Goal: Information Seeking & Learning: Learn about a topic

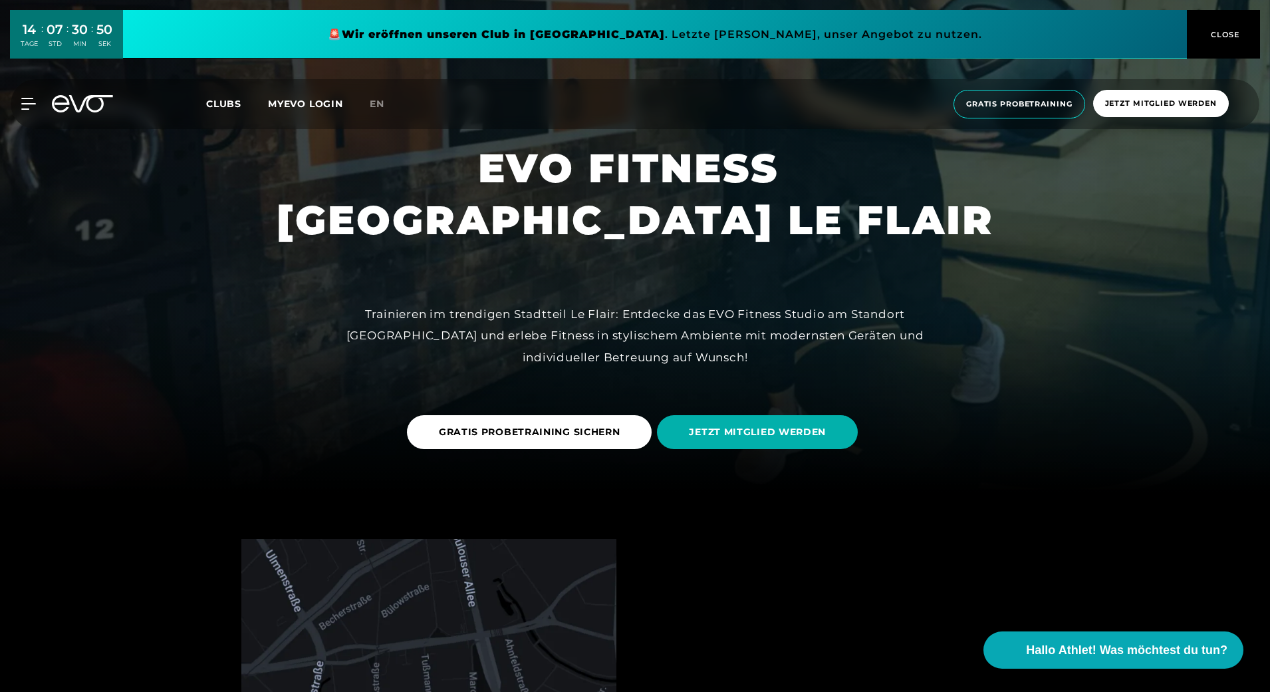
scroll to position [399, 0]
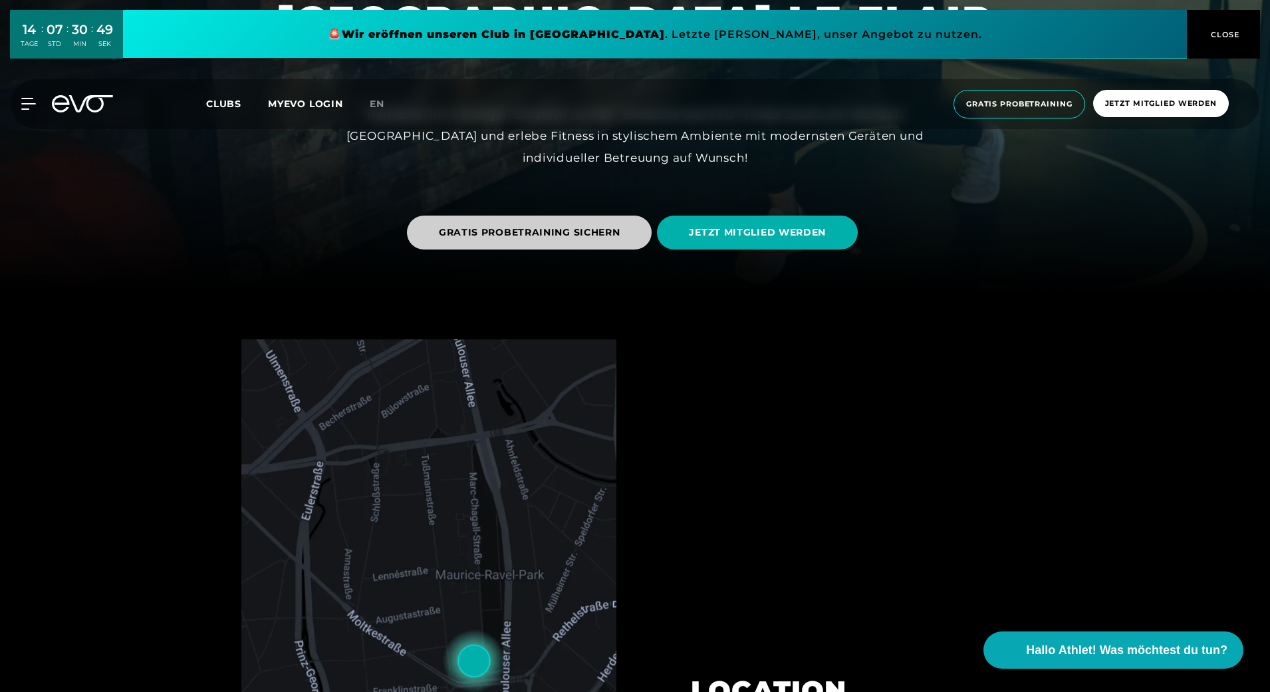
click at [510, 241] on span "GRATIS PROBETRAINING SICHERN" at bounding box center [529, 232] width 245 height 34
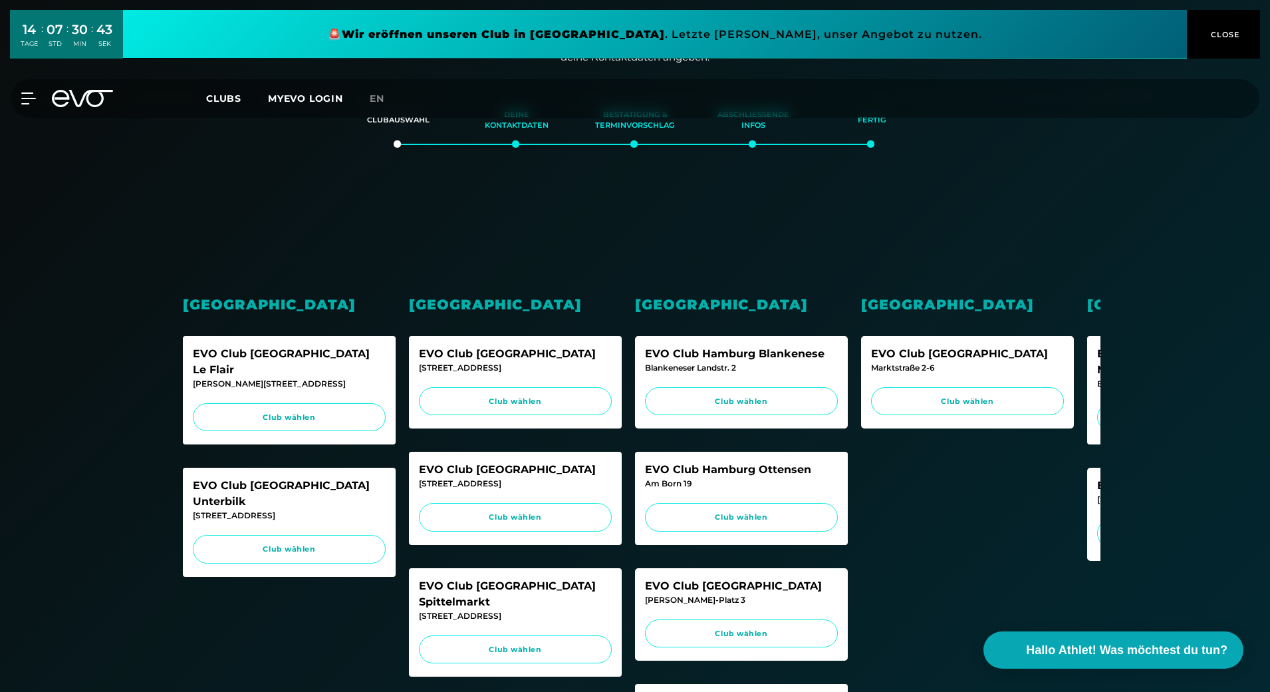
scroll to position [266, 0]
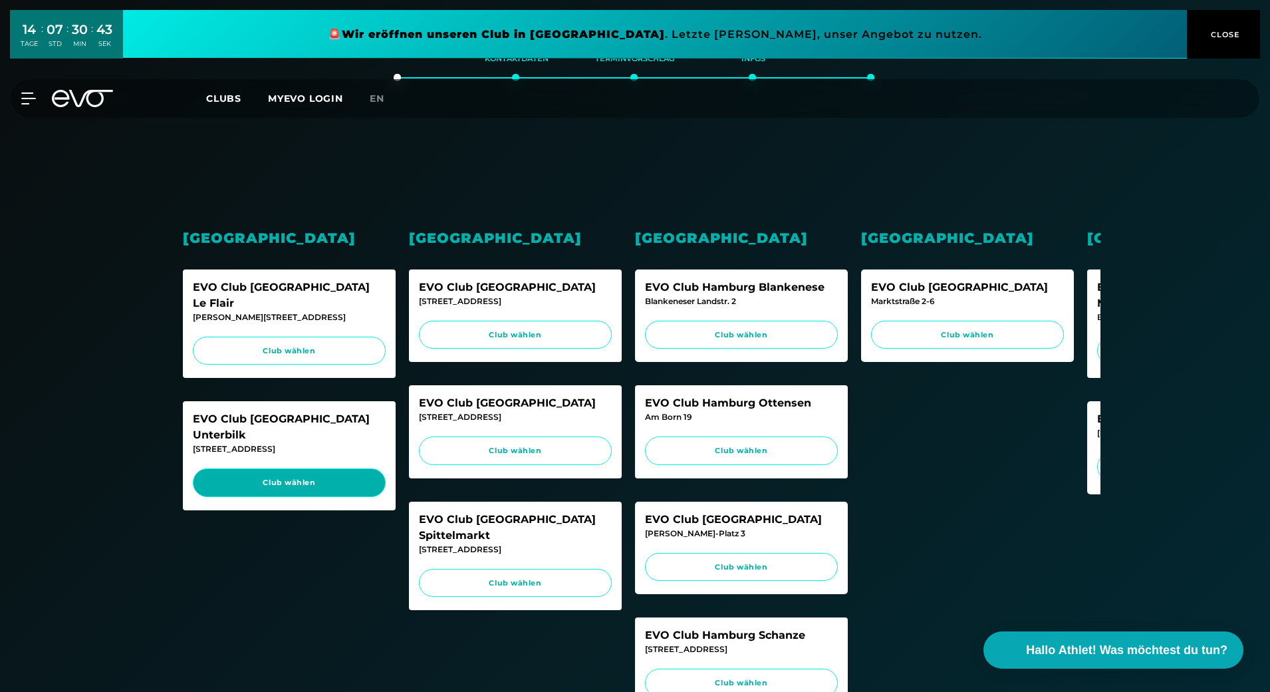
click at [307, 468] on link "Club wählen" at bounding box center [289, 482] width 193 height 29
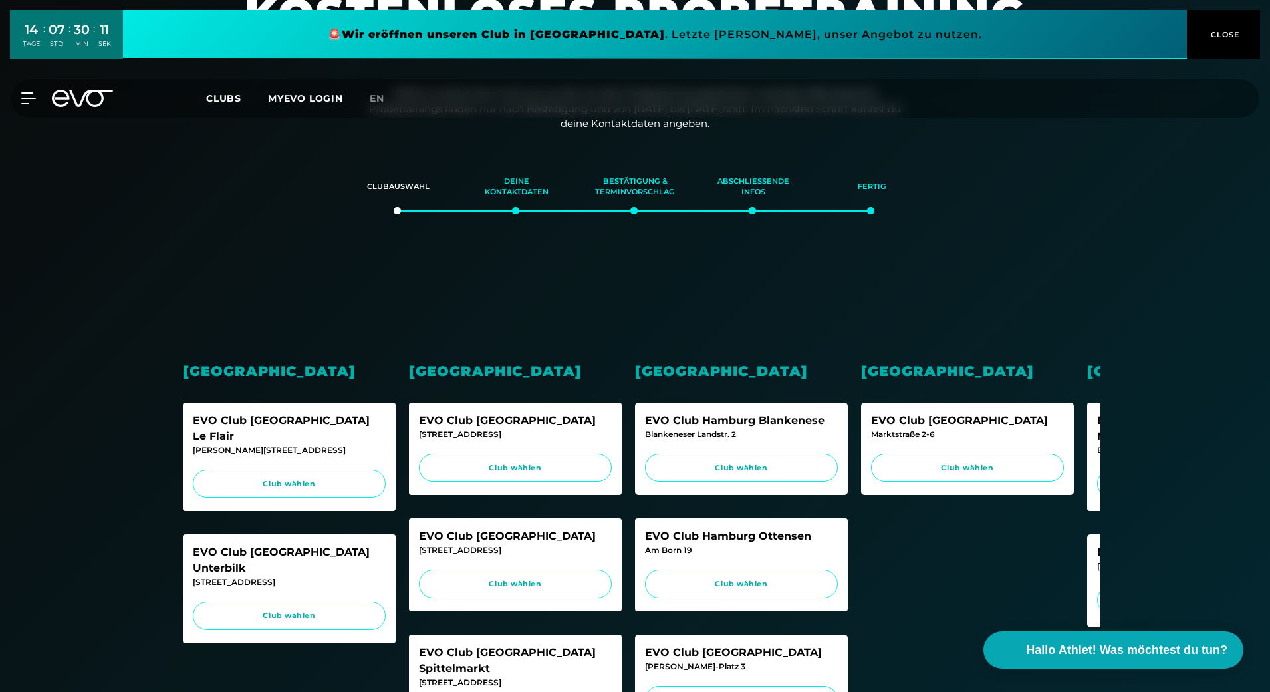
scroll to position [0, 0]
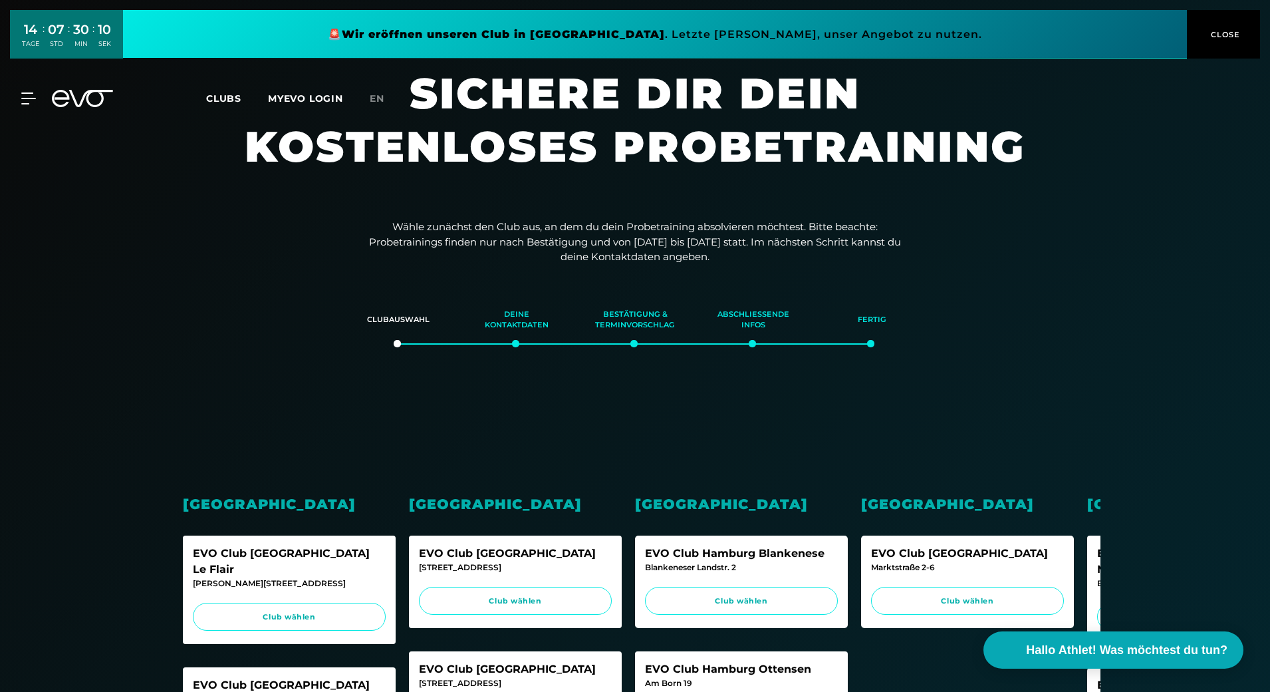
click at [79, 96] on icon at bounding box center [82, 98] width 61 height 17
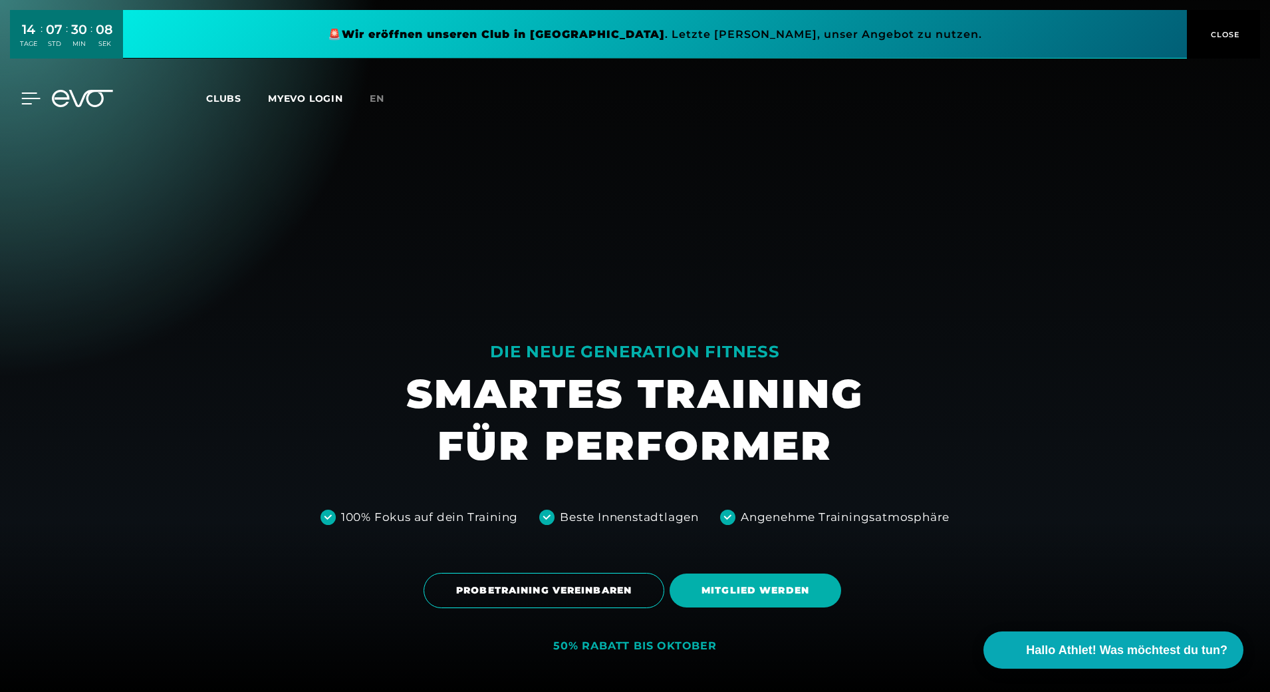
click at [29, 96] on icon at bounding box center [30, 98] width 19 height 12
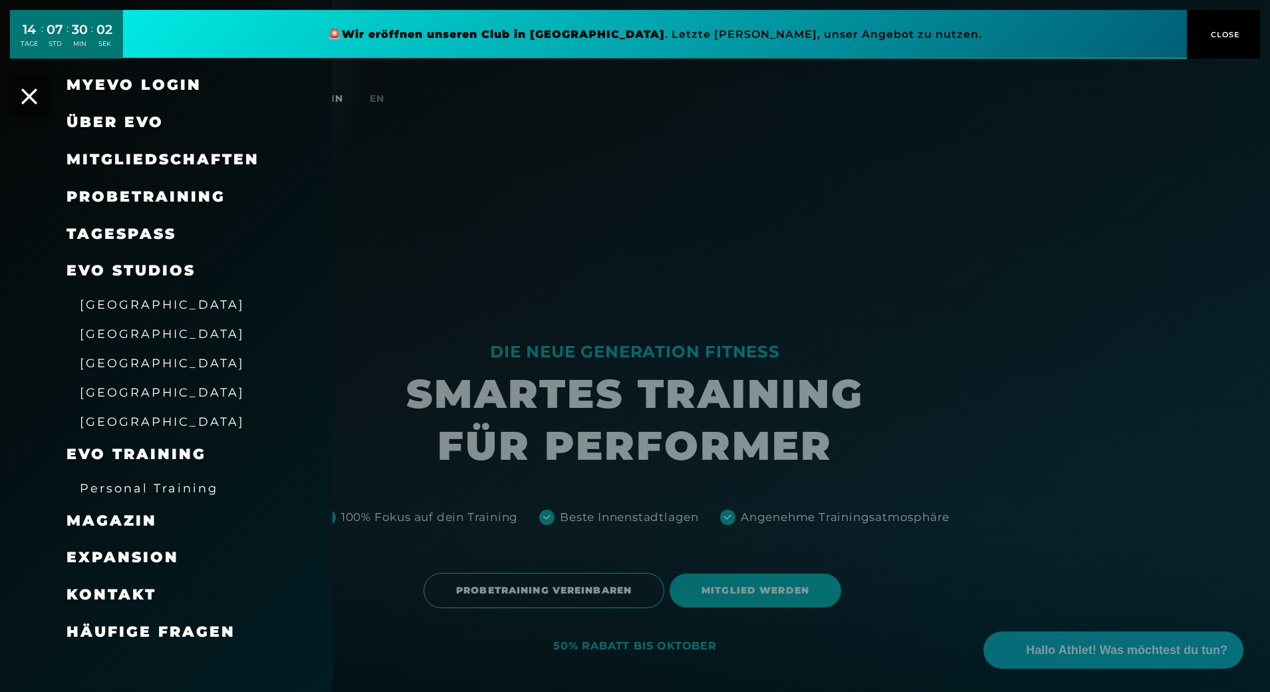
click at [113, 300] on span "[GEOGRAPHIC_DATA]" at bounding box center [162, 304] width 165 height 14
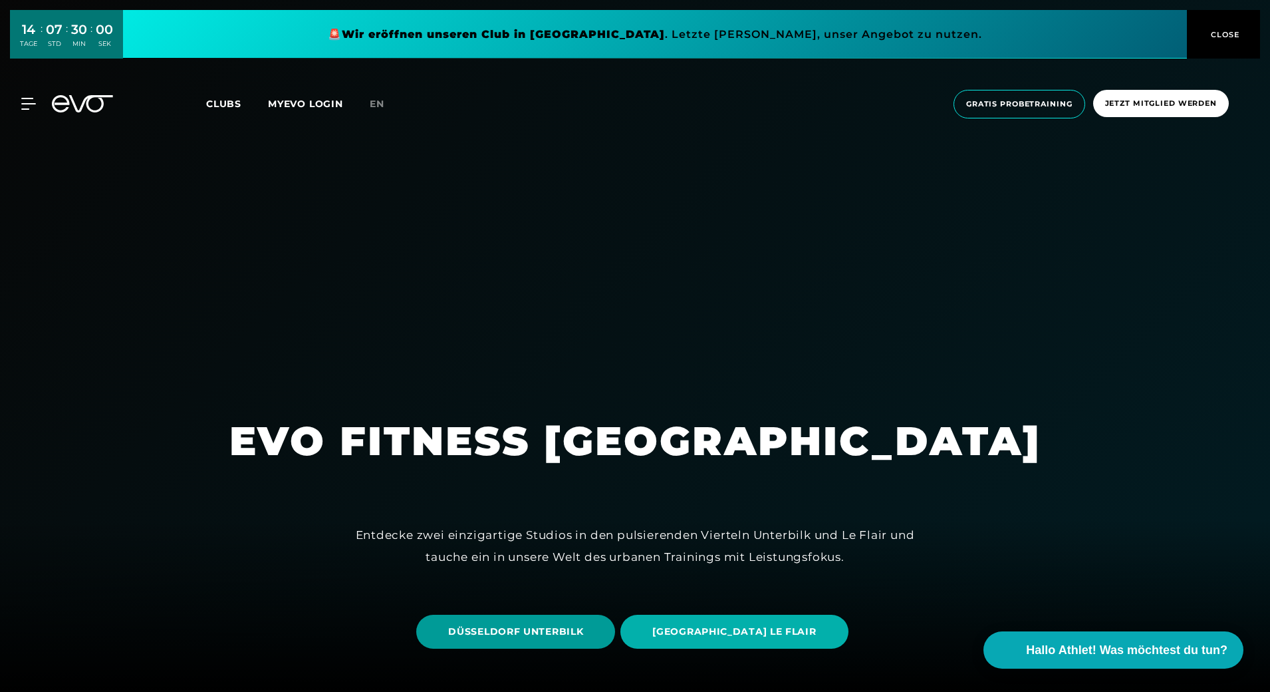
click at [562, 625] on span "DÜSSELDORF UNTERBILK" at bounding box center [515, 631] width 135 height 14
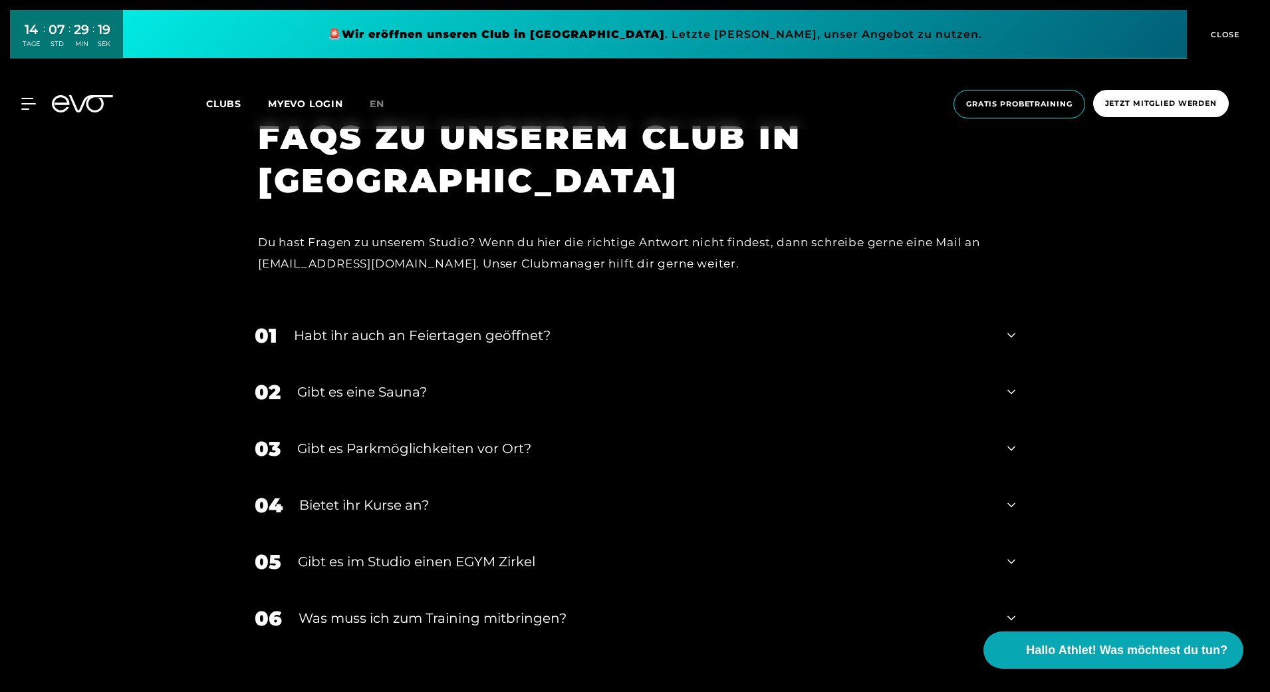
scroll to position [5120, 0]
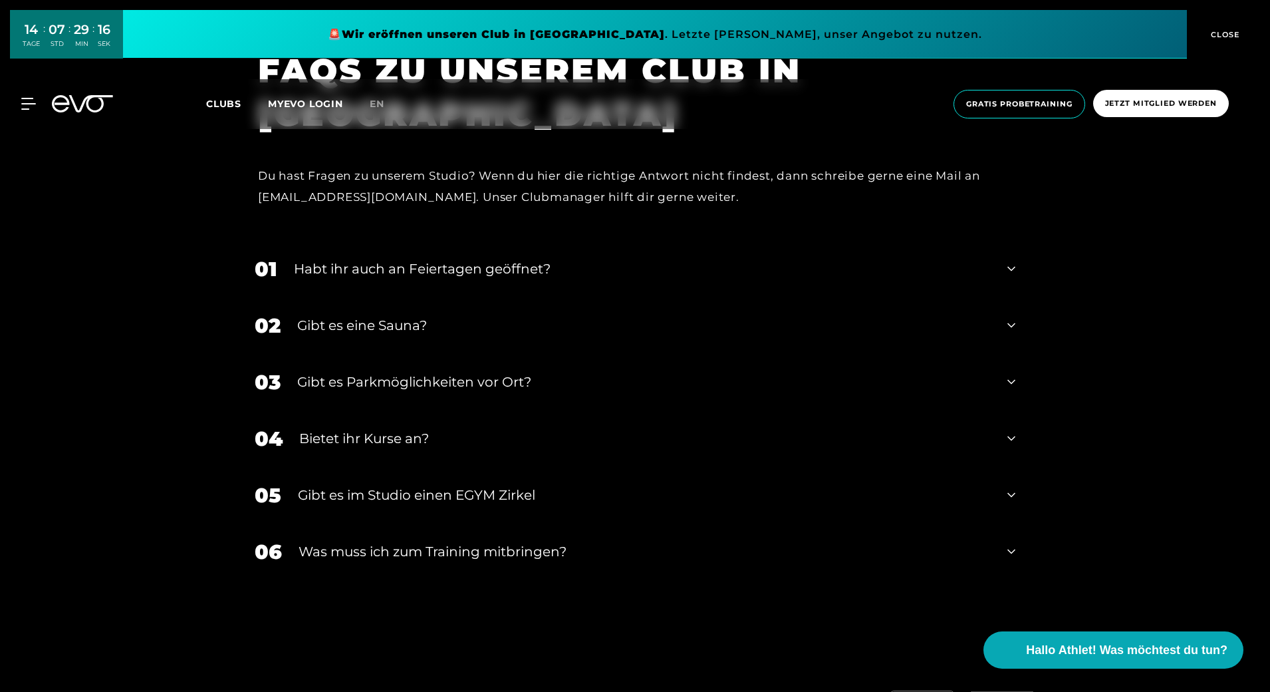
click at [491, 485] on div "Gibt es im Studio einen EGYM Zirkel" at bounding box center [644, 495] width 693 height 20
click at [424, 430] on div "Bietet ihr Kurse an?" at bounding box center [645, 438] width 692 height 20
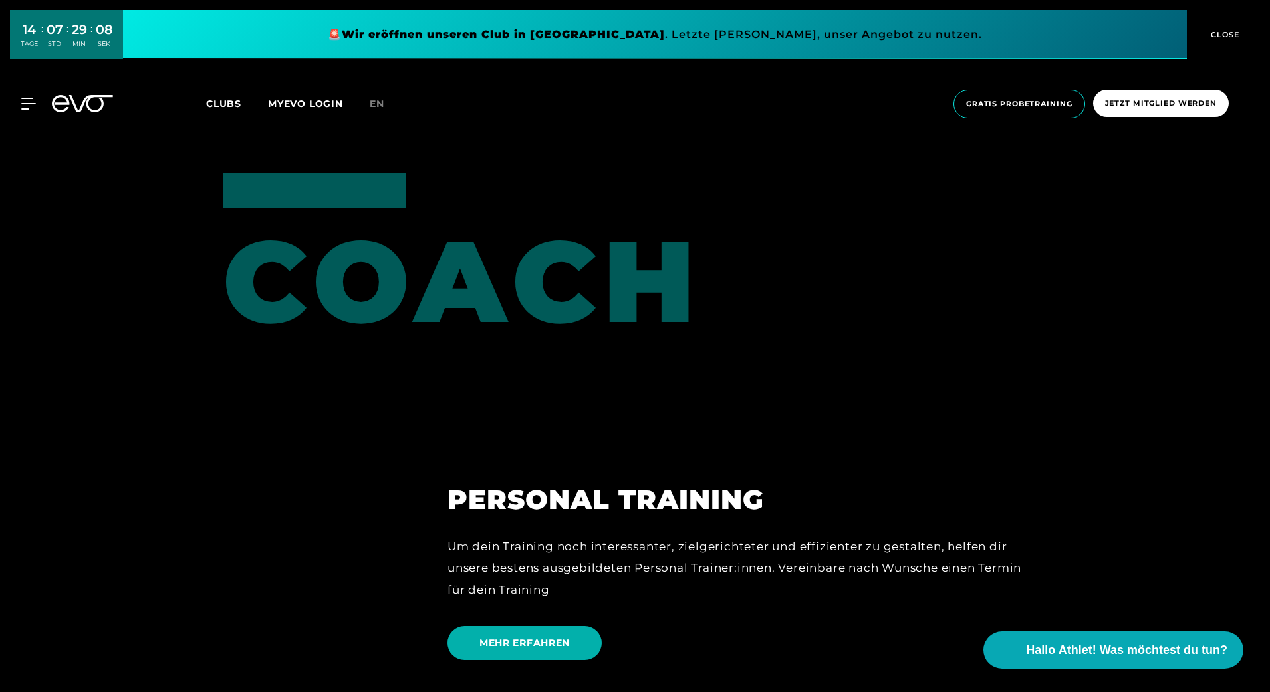
scroll to position [3258, 0]
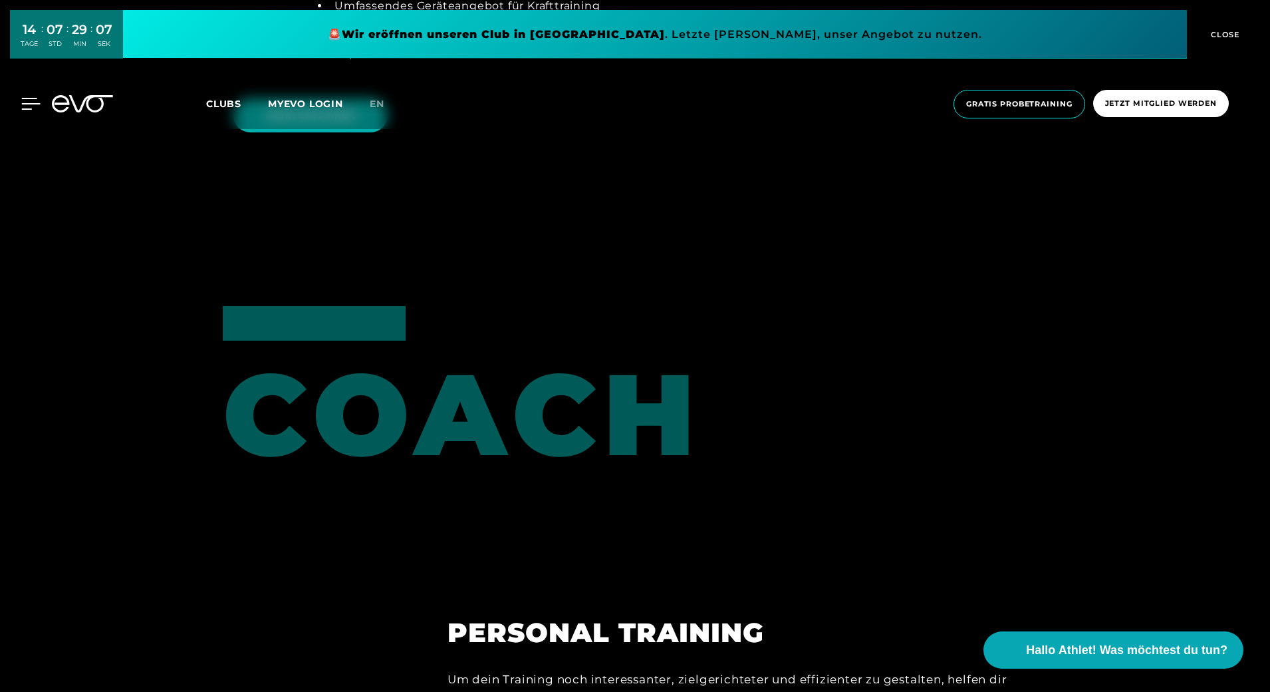
click at [23, 102] on icon at bounding box center [30, 104] width 19 height 12
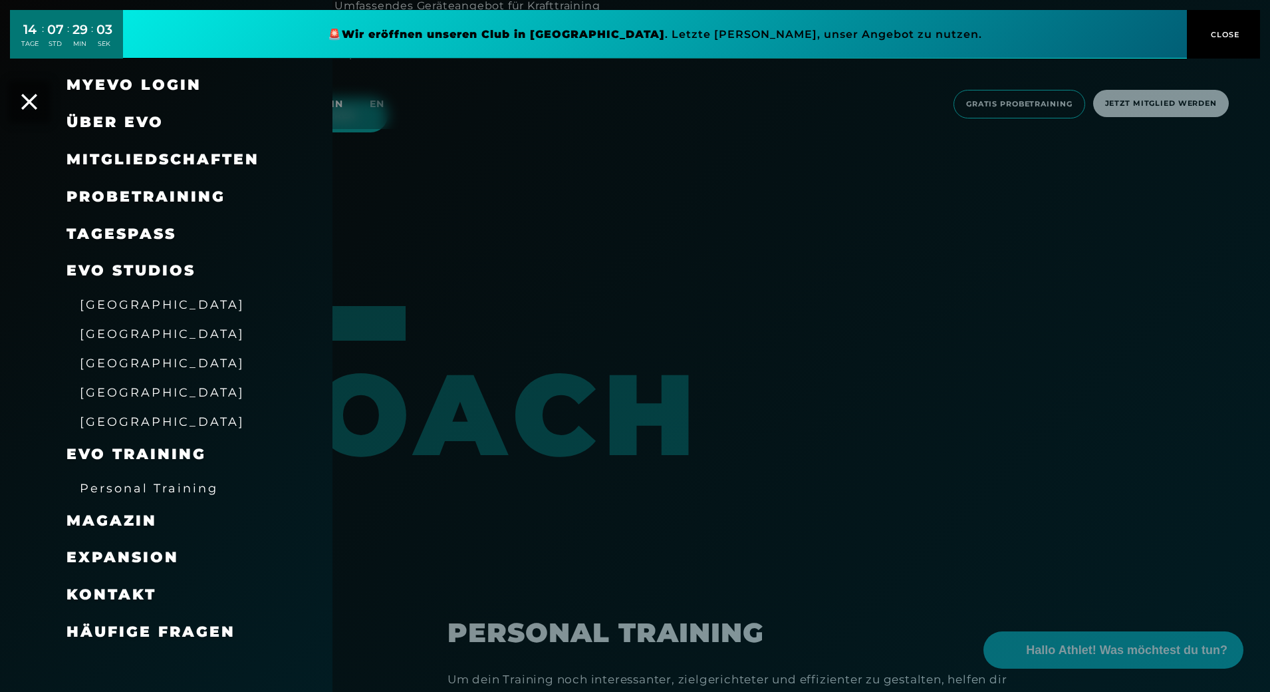
click at [118, 300] on span "[GEOGRAPHIC_DATA]" at bounding box center [162, 304] width 165 height 14
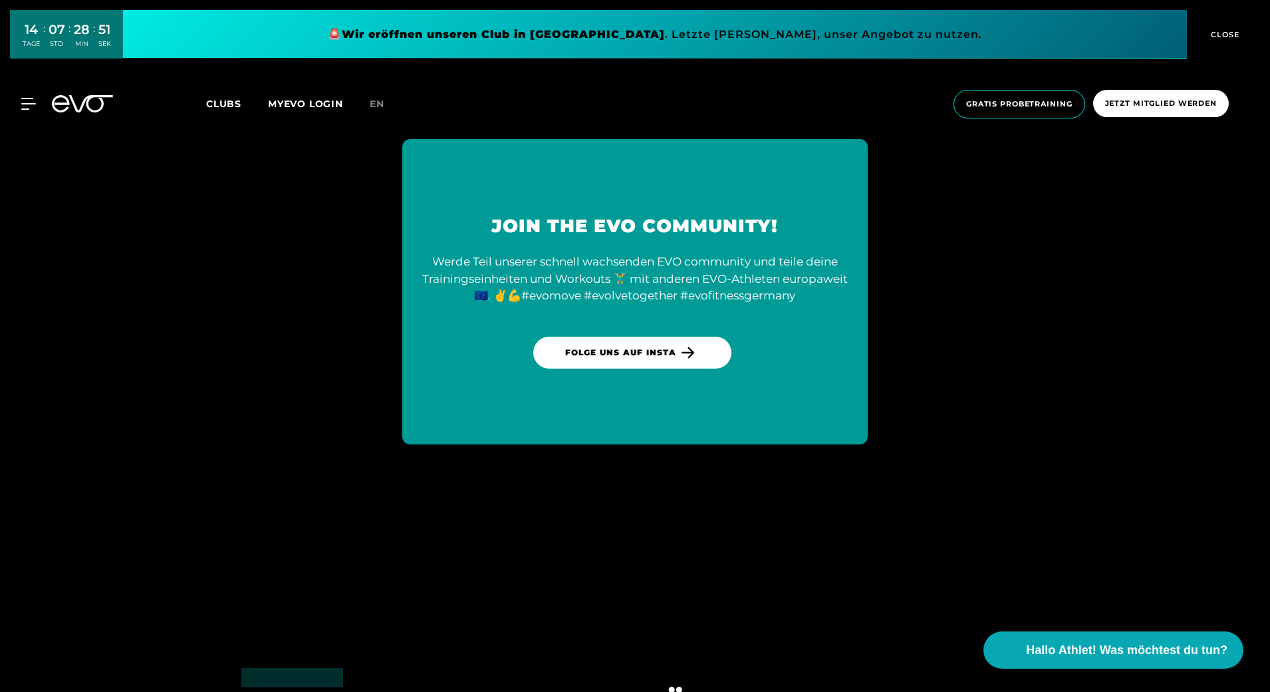
scroll to position [3790, 0]
